Goal: Contribute content: Contribute content

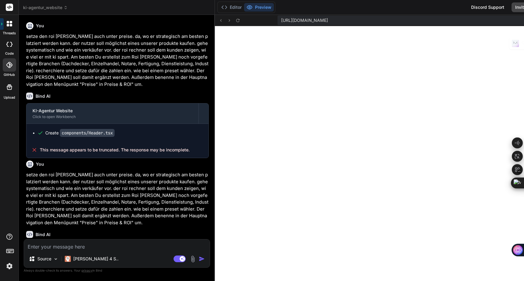
scroll to position [4745, 0]
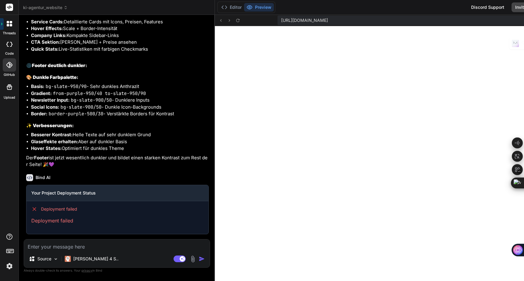
click at [40, 9] on span "ki-agentur_website" at bounding box center [45, 8] width 45 height 6
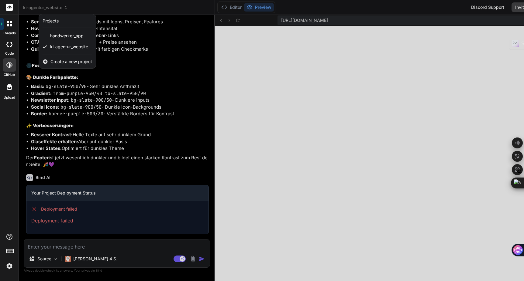
click at [67, 61] on span "Create a new project" at bounding box center [71, 62] width 42 height 6
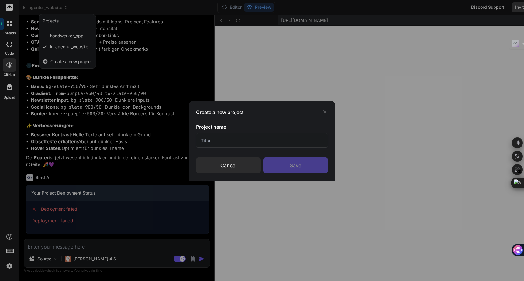
click at [210, 140] on input "text" at bounding box center [262, 140] width 132 height 15
type input "XON"
click at [306, 166] on div "Save" at bounding box center [295, 166] width 65 height 16
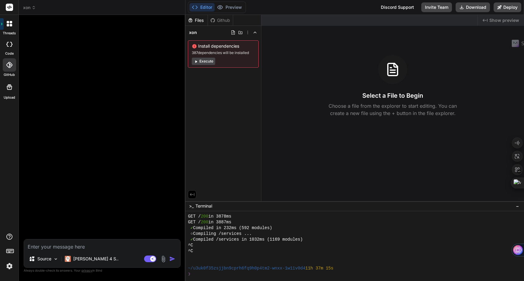
click at [164, 258] on img at bounding box center [163, 259] width 7 height 7
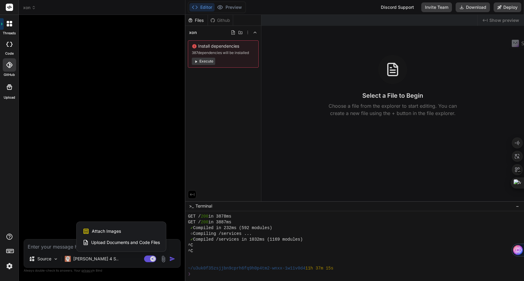
click at [121, 243] on span "Upload Documents and Code Files" at bounding box center [125, 243] width 69 height 6
type textarea "x"
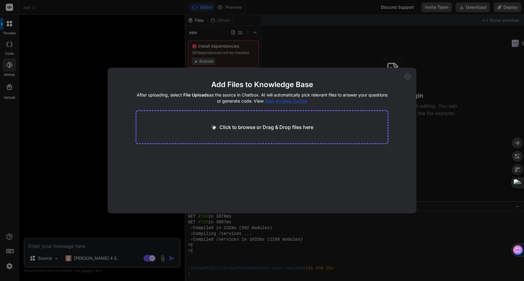
click at [219, 136] on div "Click to browse or Drag & Drop files here" at bounding box center [262, 127] width 253 height 34
click at [227, 128] on p "Click to browse or Drag & Drop files here" at bounding box center [266, 127] width 94 height 7
type input "C:\fakepath\250829_Styleguide.pdf"
click at [259, 155] on icon at bounding box center [260, 155] width 3 height 3
click at [233, 129] on p "Click to browse or Drag & Drop files here" at bounding box center [266, 127] width 94 height 7
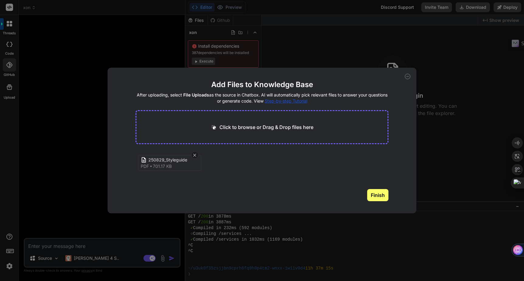
type textarea "x"
type input "C:\fakepath\X.pdf"
click at [298, 127] on p "Click to browse or Drag & Drop files here" at bounding box center [266, 127] width 94 height 7
type textarea "x"
type input "C:\fakepath\X.On_Entwurf_120925.docx"
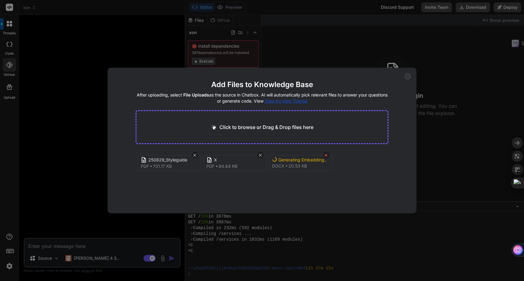
click at [325, 156] on icon at bounding box center [325, 155] width 5 height 5
click at [379, 194] on button "Finish" at bounding box center [377, 195] width 21 height 12
click at [407, 78] on icon at bounding box center [407, 76] width 5 height 5
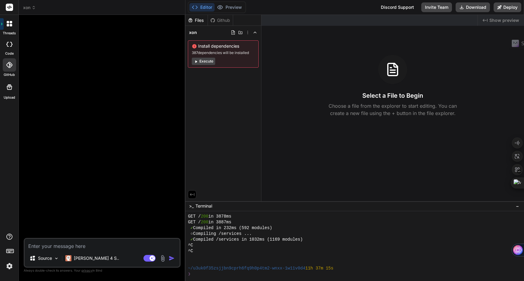
click at [164, 259] on img at bounding box center [162, 258] width 7 height 7
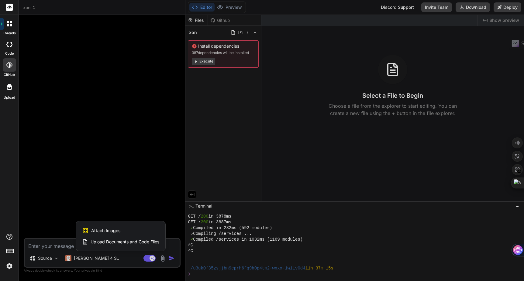
click at [110, 230] on span "Attach Images" at bounding box center [105, 231] width 29 height 6
type textarea "x"
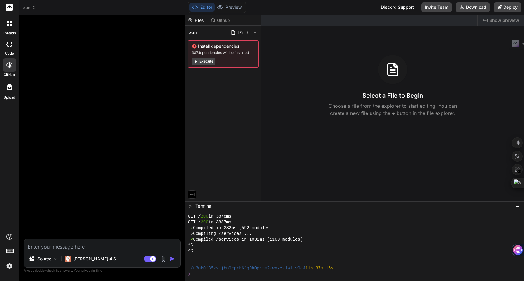
type input "C:\fakepath\LOGO.png"
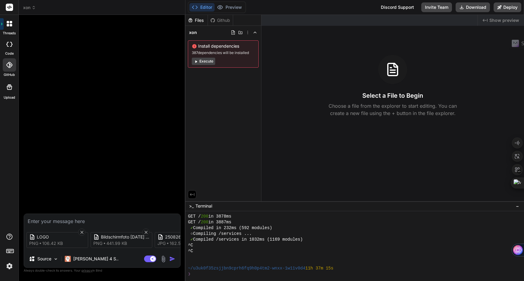
type textarea "x"
click at [66, 223] on textarea at bounding box center [102, 219] width 156 height 11
type textarea "E"
type textarea "x"
type textarea "Er"
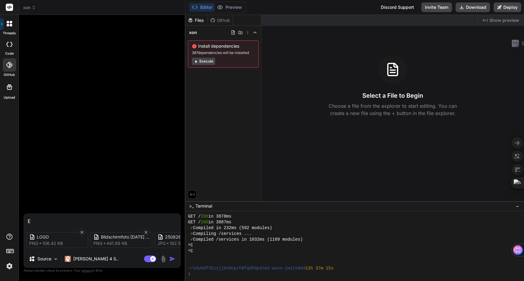
type textarea "x"
type textarea "Ers"
type textarea "x"
type textarea "Erst"
type textarea "x"
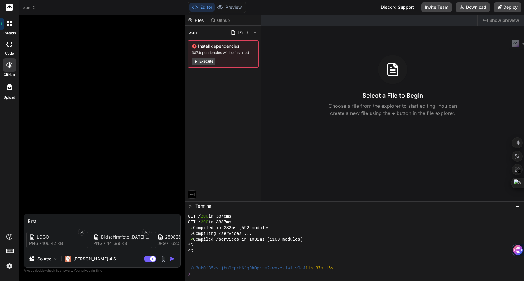
type textarea "Erste"
type textarea "x"
type textarea "Erstel"
type textarea "x"
type textarea "Erstell"
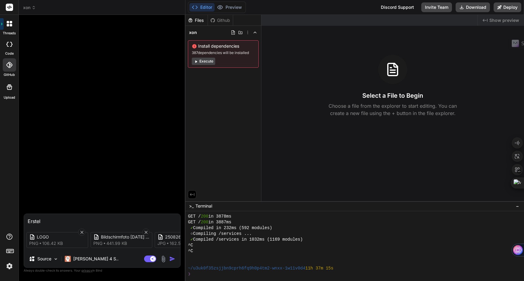
type textarea "x"
type textarea "Erstelle"
type textarea "x"
type textarea "Erstelle"
type textarea "x"
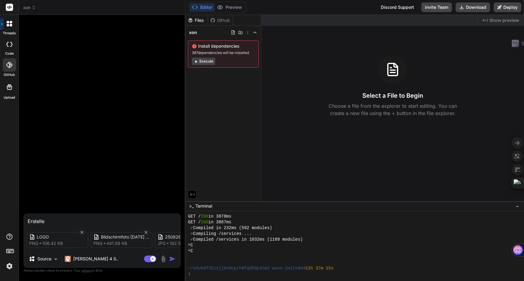
type textarea "Erstelle e"
type textarea "x"
type textarea "Erstelle ei"
type textarea "x"
type textarea "Erstelle ein"
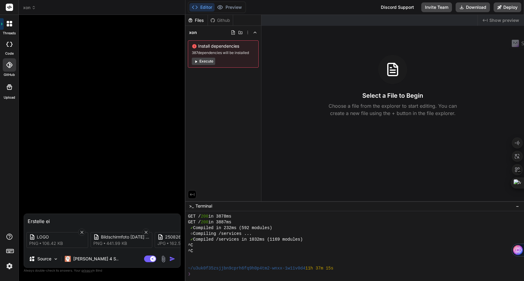
type textarea "x"
type textarea "Erstelle eine"
type textarea "x"
type textarea "Erstelle eine"
type textarea "x"
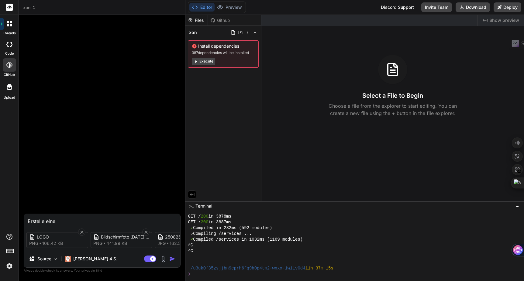
type textarea "Erstelle eine l"
type textarea "x"
type textarea "Erstelle eine la"
type textarea "x"
type textarea "Erstelle eine lan"
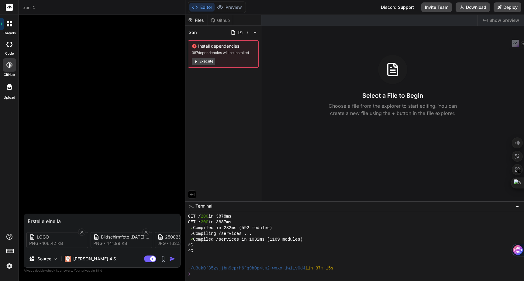
type textarea "x"
type textarea "Erstelle eine land"
type textarea "x"
type textarea "Erstelle eine landi"
type textarea "x"
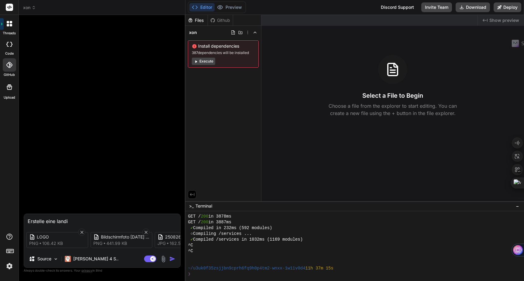
type textarea "Erstelle eine landin"
type textarea "x"
type textarea "Erstelle eine landing"
type textarea "x"
type textarea "Erstelle eine landingp"
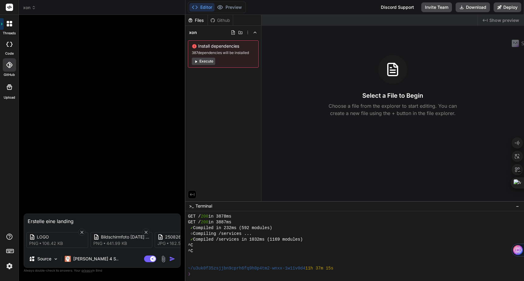
type textarea "x"
type textarea "Erstelle eine landingpa"
type textarea "x"
type textarea "Erstelle eine landingpag"
type textarea "x"
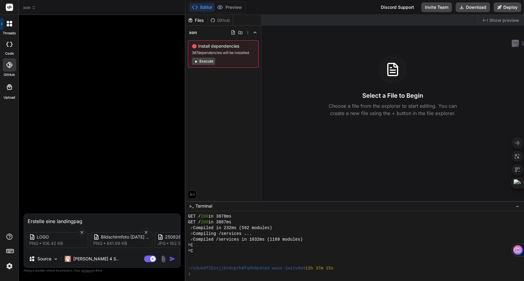
type textarea "Erstelle eine landingpage"
type textarea "x"
type textarea "Erstelle eine landingpage"
type textarea "x"
type textarea "Erstelle eine landingpage f"
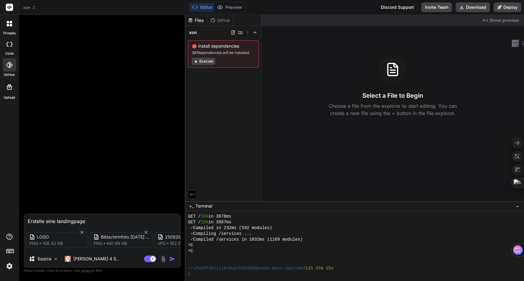
type textarea "x"
type textarea "Erstelle eine landingpage fü"
type textarea "x"
type textarea "Erstelle eine landingpage für"
type textarea "x"
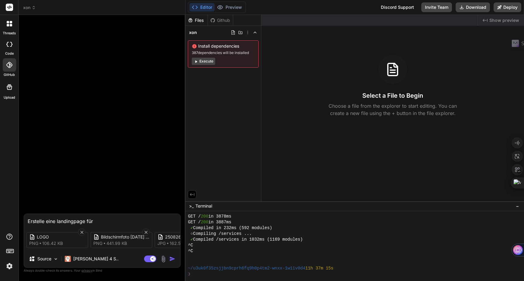
type textarea "Erstelle eine landingpage für"
type textarea "x"
type textarea "Erstelle eine landingpage für X"
type textarea "x"
type textarea "Erstelle eine landingpage für Xo"
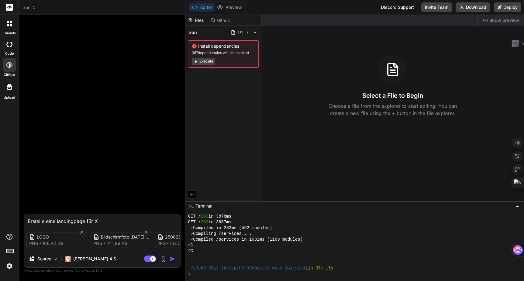
type textarea "x"
type textarea "Erstelle eine landingpage für Xon"
type textarea "x"
type textarea "Erstelle eine landingpage für Xon."
type textarea "x"
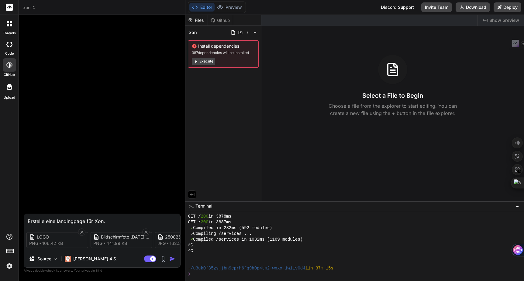
type textarea "Erstelle eine landingpage für Xon."
type textarea "x"
type textarea "Erstelle eine landingpage für Xon. D"
type textarea "x"
type textarea "Erstelle eine landingpage für Xon. Di"
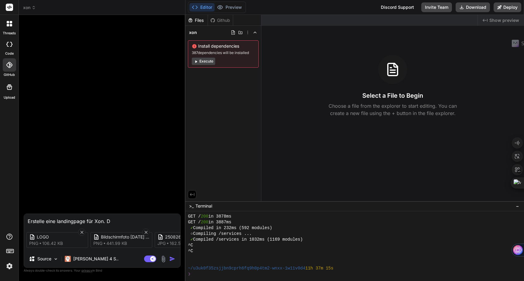
type textarea "x"
type textarea "Erstelle eine landingpage für Xon. Die"
type textarea "x"
type textarea "Erstelle eine landingpage für Xon. Die"
type textarea "x"
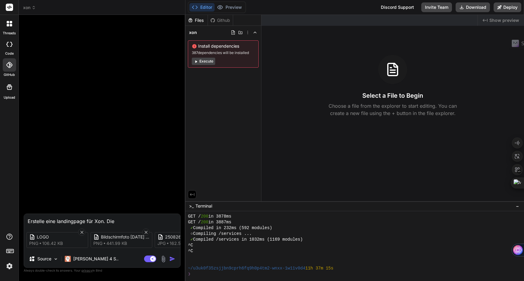
type textarea "Erstelle eine landingpage für Xon. Die T"
type textarea "x"
type textarea "Erstelle eine landingpage für Xon. Die Te"
type textarea "x"
type textarea "Erstelle eine landingpage für Xon. Die Tex"
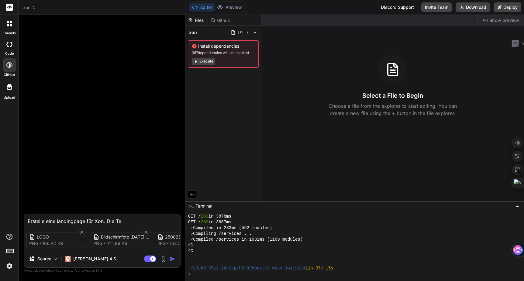
type textarea "x"
type textarea "Erstelle eine landingpage für Xon. Die Text"
type textarea "x"
type textarea "Erstelle eine landingpage für Xon. Die Texte"
type textarea "x"
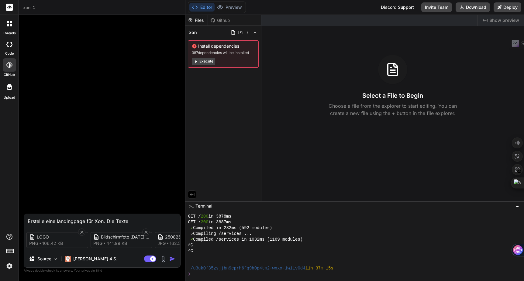
type textarea "Erstelle eine landingpage für Xon. Die Texte"
type textarea "x"
type textarea "Erstelle eine landingpage für Xon. Die Texte h"
type textarea "x"
type textarea "Erstelle eine landingpage für Xon. Die Texte ha"
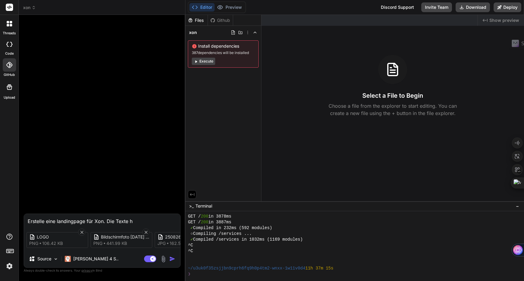
type textarea "x"
type textarea "Erstelle eine landingpage für Xon. Die Texte hab"
type textarea "x"
type textarea "Erstelle eine landingpage für Xon. Die Texte habe"
type textarea "x"
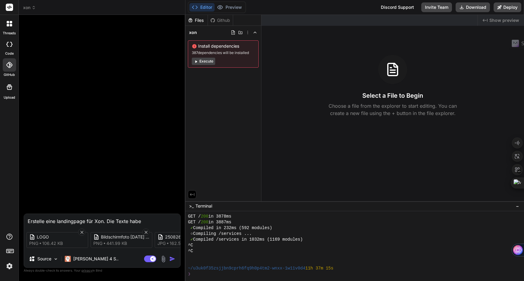
type textarea "Erstelle eine landingpage für Xon. Die Texte hab"
type textarea "x"
type textarea "Erstelle eine landingpage für Xon. Die Texte ha"
type textarea "x"
type textarea "Erstelle eine landingpage für Xon. Die Texte h"
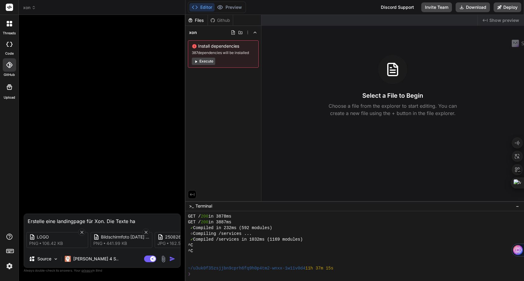
type textarea "x"
type textarea "Erstelle eine landingpage für Xon. Die Texte"
type textarea "x"
type textarea "Erstelle eine landingpage für Xon. Die Texte"
type textarea "x"
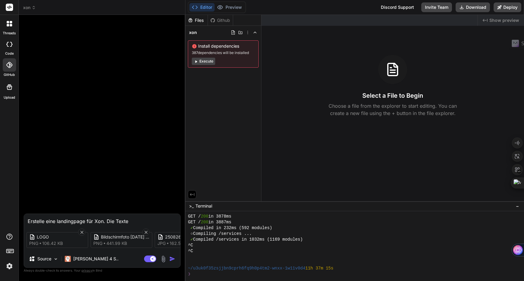
type textarea "Erstelle eine landingpage für Xon. Die Texte,"
type textarea "x"
type textarea "Erstelle eine landingpage für Xon. Die Texte,"
type textarea "x"
type textarea "Erstelle eine landingpage für Xon. Die Texte, s"
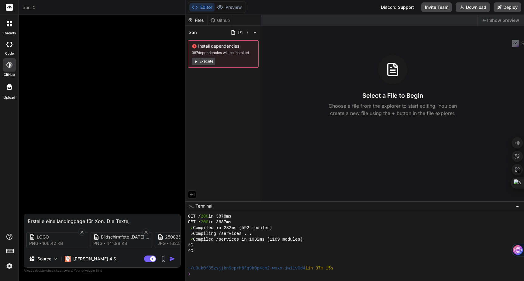
type textarea "x"
type textarea "Erstelle eine landingpage für Xon. Die Texte, so"
type textarea "x"
type textarea "Erstelle eine landingpage für Xon. Die Texte, sow"
type textarea "x"
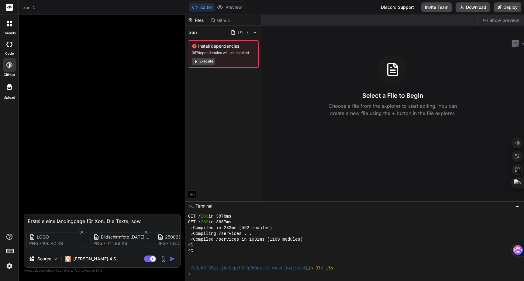
type textarea "Erstelle eine landingpage für Xon. Die Texte, sowi"
type textarea "x"
type textarea "Erstelle eine landingpage für Xon. Die Texte, sowie"
type textarea "x"
type textarea "Erstelle eine landingpage für Xon. Die Texte, sowie"
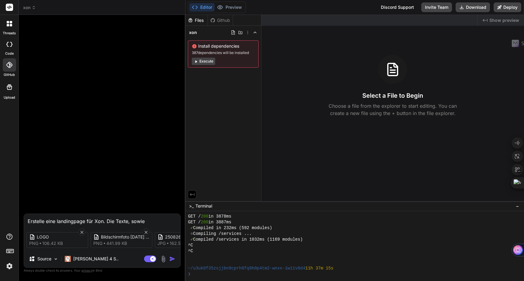
type textarea "x"
type textarea "Erstelle eine landingpage für Xon. Die Texte, sowie d"
type textarea "x"
type textarea "Erstelle eine landingpage für Xon. Die Texte, sowie da"
type textarea "x"
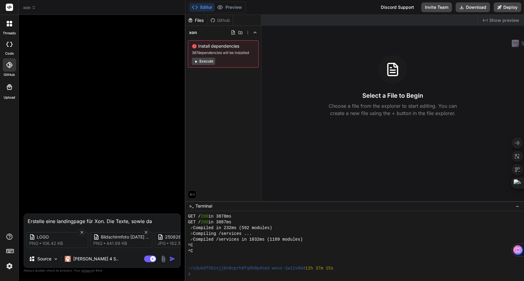
type textarea "Erstelle eine landingpage für Xon. Die Texte, sowie das"
type textarea "x"
type textarea "Erstelle eine landingpage für Xon. Die Texte, sowie das"
type textarea "x"
type textarea "Erstelle eine landingpage für Xon. Die Texte, sowie das L"
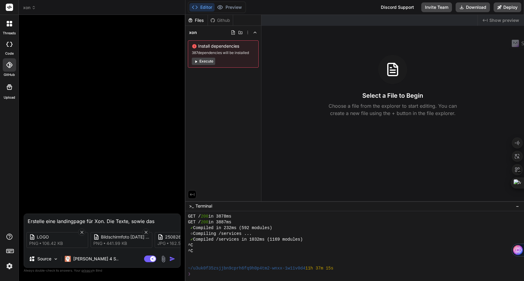
type textarea "x"
type textarea "Erstelle eine landingpage für Xon. Die Texte, sowie das Lo"
type textarea "x"
type textarea "Erstelle eine landingpage für Xon. Die Texte, sowie das Log"
type textarea "x"
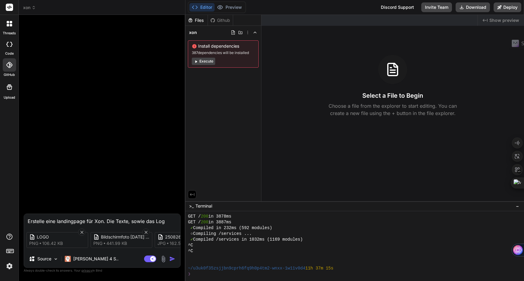
type textarea "Erstelle eine landingpage für Xon. Die Texte, sowie das Logo"
type textarea "x"
type textarea "Erstelle eine landingpage für Xon. Die Texte, sowie das Logo,"
type textarea "x"
type textarea "Erstelle eine landingpage für Xon. Die Texte, sowie das Logo,"
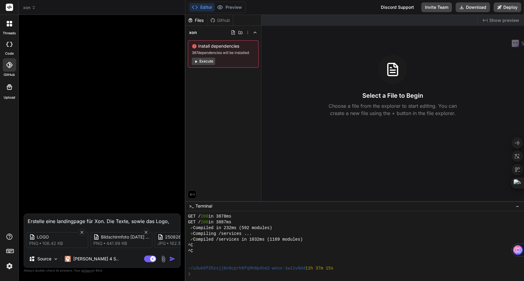
type textarea "x"
type textarea "Erstelle eine landingpage für Xon. Die Texte, sowie das Logo, d"
type textarea "x"
type textarea "Erstelle eine landingpage für Xon. Die Texte, sowie das Logo, de"
type textarea "x"
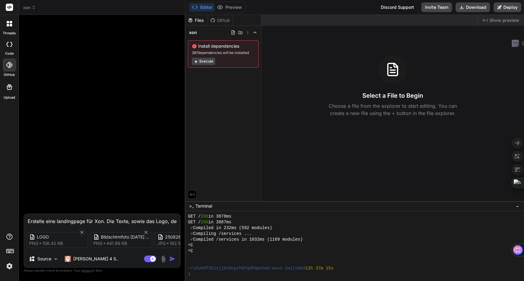
type textarea "Erstelle eine landingpage für Xon. Die Texte, sowie das Logo, den"
type textarea "x"
type textarea "Erstelle eine landingpage für Xon. Die Texte, sowie das Logo, den"
type textarea "x"
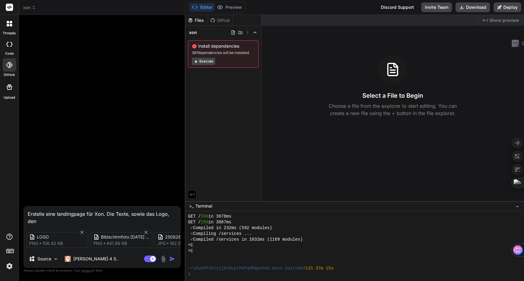
type textarea "Erstelle eine landingpage für Xon. Die Texte, sowie das Logo, den S"
type textarea "x"
type textarea "Erstelle eine landingpage für Xon. Die Texte, sowie das Logo, den St"
type textarea "x"
type textarea "Erstelle eine landingpage für Xon. Die Texte, sowie das Logo, den Sty"
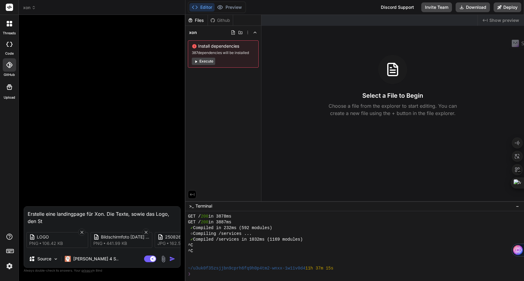
type textarea "x"
type textarea "Erstelle eine landingpage für Xon. Die Texte, sowie das Logo, den Styl"
type textarea "x"
type textarea "Erstelle eine landingpage für Xon. Die Texte, sowie das Logo, den Style"
type textarea "x"
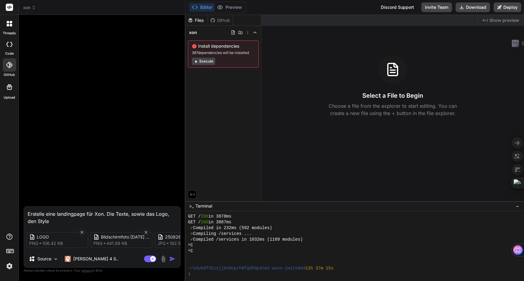
type textarea "Erstelle eine landingpage für Xon. Die Texte, sowie das Logo, den Styleg"
type textarea "x"
type textarea "Erstelle eine landingpage für Xon. Die Texte, sowie das Logo, den Stylegu"
type textarea "x"
type textarea "Erstelle eine landingpage für Xon. Die Texte, sowie das Logo, den Stylegui"
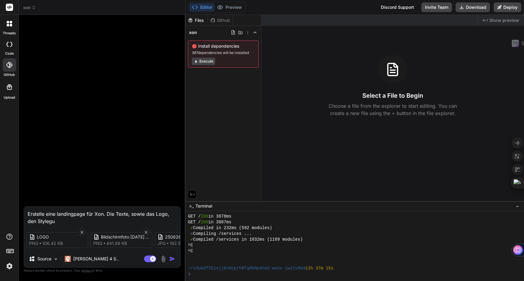
type textarea "x"
type textarea "Erstelle eine landingpage für Xon. Die Texte, sowie das Logo, den Styleguid"
type textarea "x"
type textarea "Erstelle eine landingpage für Xon. Die Texte, sowie das Logo, den Styleguide"
type textarea "x"
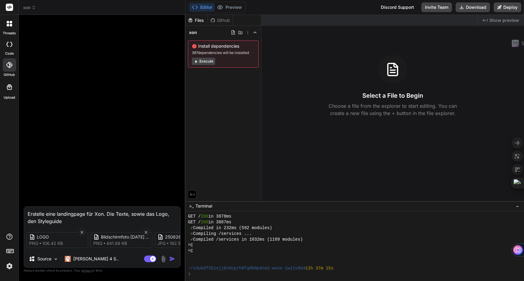
type textarea "Erstelle eine landingpage für Xon. Die Texte, sowie das Logo, den Styleguide"
type textarea "x"
type textarea "Erstelle eine landingpage für Xon. Die Texte, sowie das Logo, den Styleguide u"
type textarea "x"
type textarea "Erstelle eine landingpage für Xon. Die Texte, sowie das Logo, den Styleguide un"
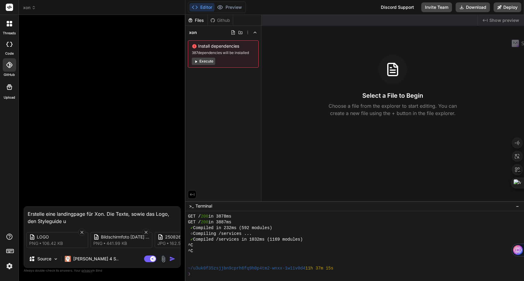
type textarea "x"
type textarea "Erstelle eine landingpage für Xon. Die Texte, sowie das Logo, den Styleguide und"
type textarea "x"
type textarea "Erstelle eine landingpage für Xon. Die Texte, sowie das Logo, den Styleguide und"
type textarea "x"
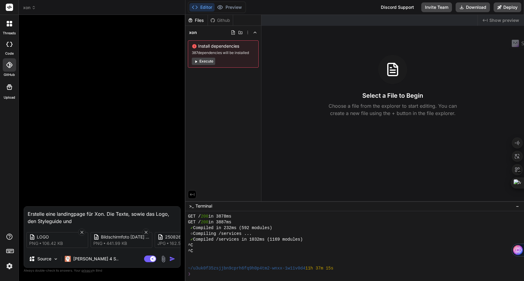
type textarea "Erstelle eine landingpage für Xon. Die Texte, sowie das Logo, den Styleguide un…"
type textarea "x"
type textarea "Erstelle eine landingpage für Xon. Die Texte, sowie das Logo, den Styleguide un…"
type textarea "x"
type textarea "Erstelle eine landingpage für Xon. Die Texte, sowie das Logo, den Styleguide un…"
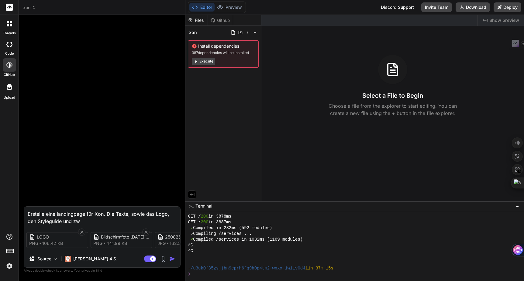
type textarea "x"
type textarea "Erstelle eine landingpage für Xon. Die Texte, sowie das Logo, den Styleguide un…"
type textarea "x"
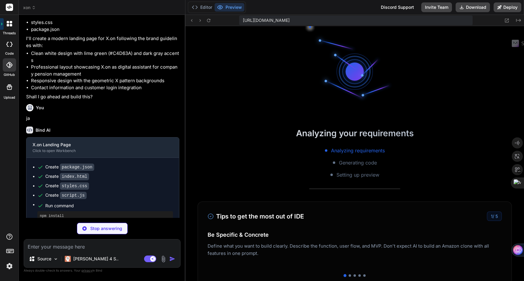
scroll to position [5328, 0]
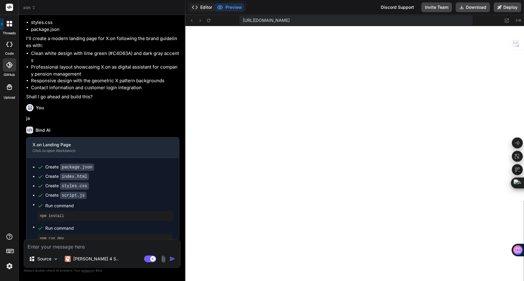
click at [206, 8] on button "Editor" at bounding box center [201, 7] width 25 height 9
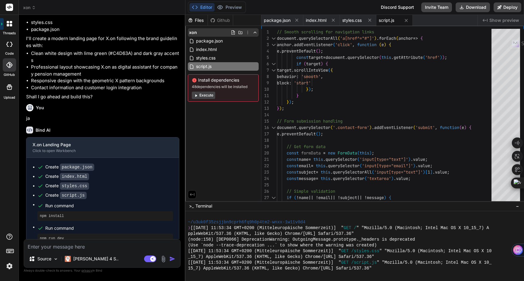
click at [246, 34] on icon at bounding box center [247, 32] width 5 height 5
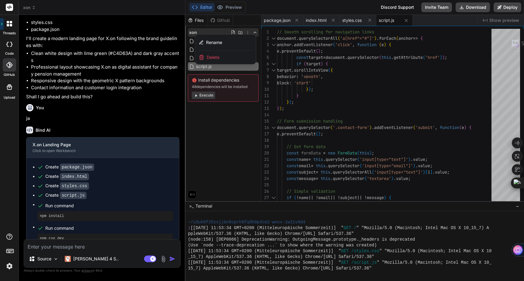
click at [225, 58] on div "Delete" at bounding box center [225, 57] width 61 height 13
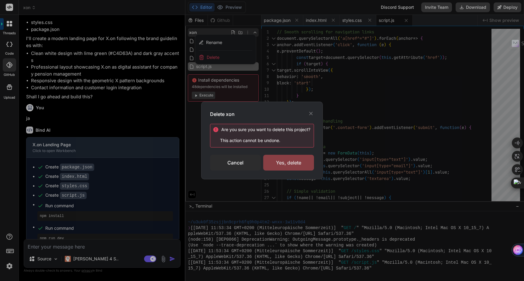
click at [279, 160] on div "Yes, delete" at bounding box center [288, 163] width 51 height 16
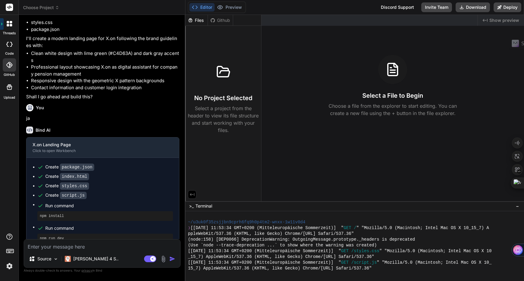
click at [49, 6] on span "Choose Project" at bounding box center [41, 8] width 36 height 6
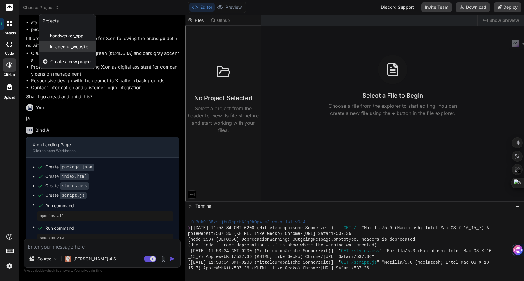
click at [65, 48] on span "ki-agentur_website" at bounding box center [69, 47] width 38 height 6
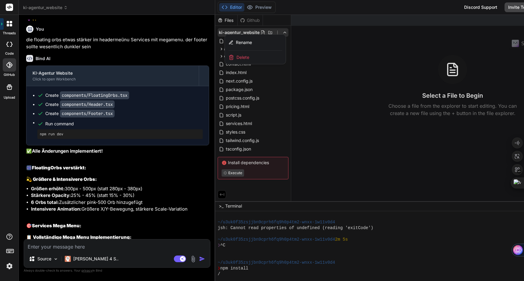
scroll to position [1348, 0]
